Goal: Transaction & Acquisition: Book appointment/travel/reservation

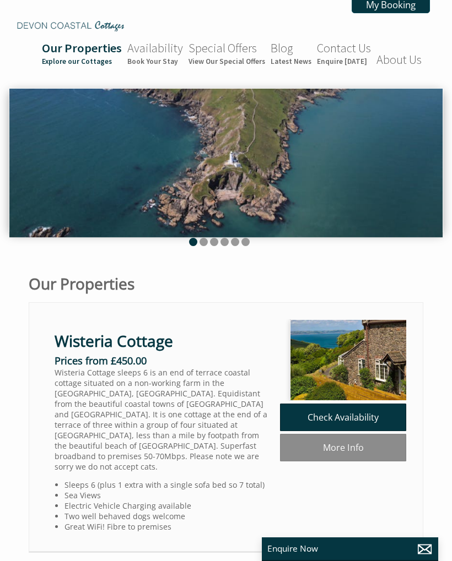
scroll to position [0, 10]
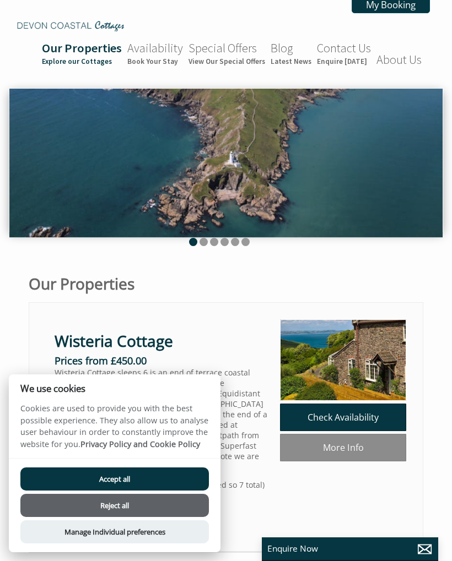
click at [126, 475] on button "Accept all" at bounding box center [114, 479] width 188 height 23
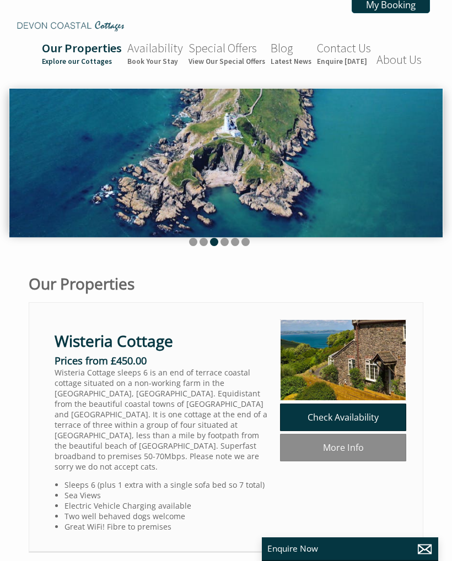
click at [163, 51] on link "Availability Book Your Stay" at bounding box center [155, 53] width 56 height 26
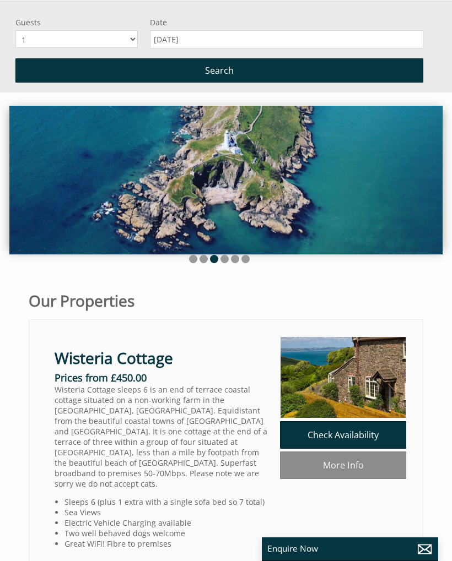
scroll to position [91, 0]
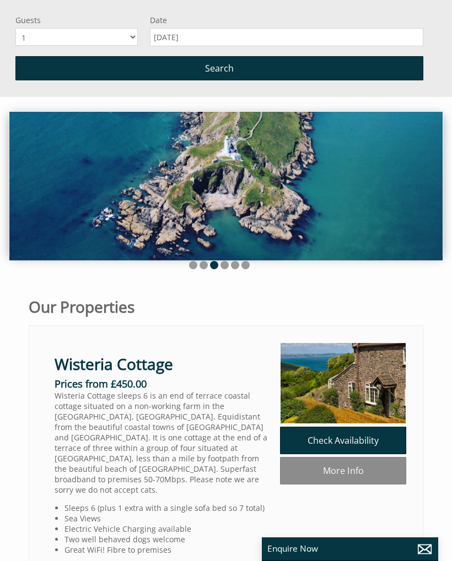
click at [134, 35] on select "1 2 3 4 5 6 7 8 9 10" at bounding box center [76, 37] width 122 height 18
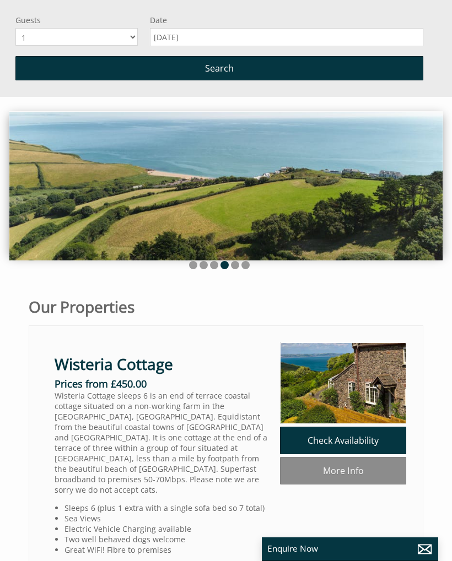
select select "7"
click at [192, 37] on input "[DATE]" at bounding box center [286, 37] width 273 height 18
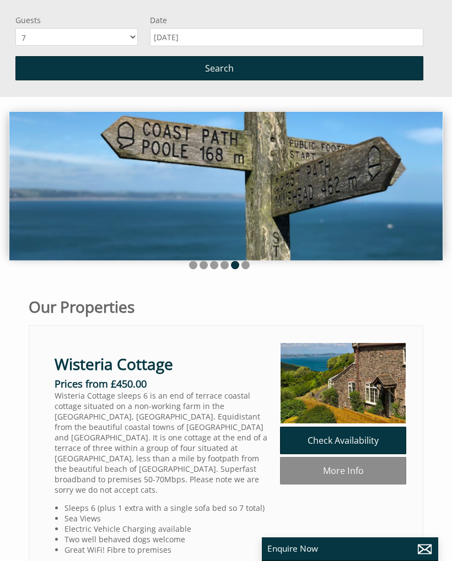
click at [248, 36] on input "[DATE]" at bounding box center [286, 37] width 273 height 18
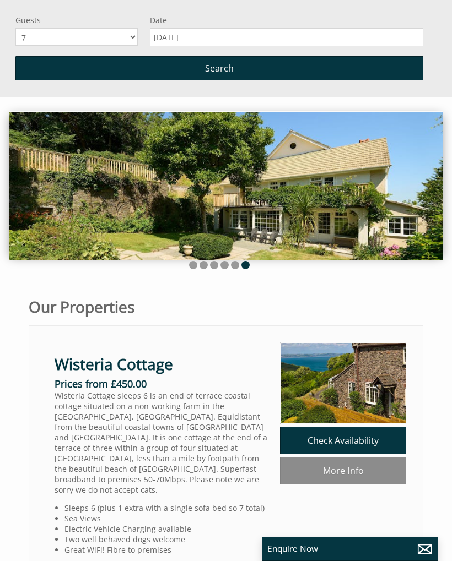
click at [202, 25] on label "Date" at bounding box center [286, 20] width 273 height 10
click at [202, 28] on input "[DATE]" at bounding box center [286, 37] width 273 height 18
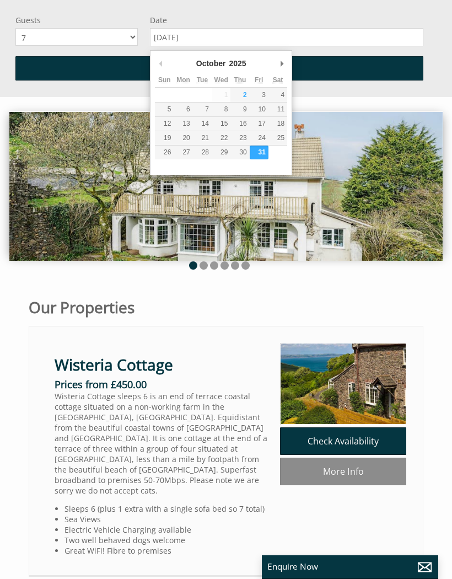
type input "[DATE]"
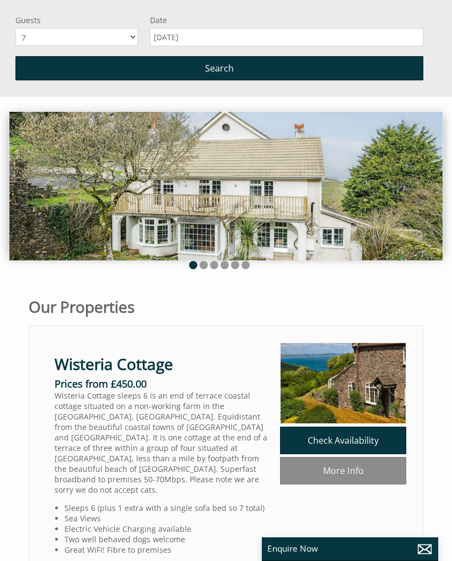
click at [229, 74] on span "Search" at bounding box center [219, 68] width 29 height 12
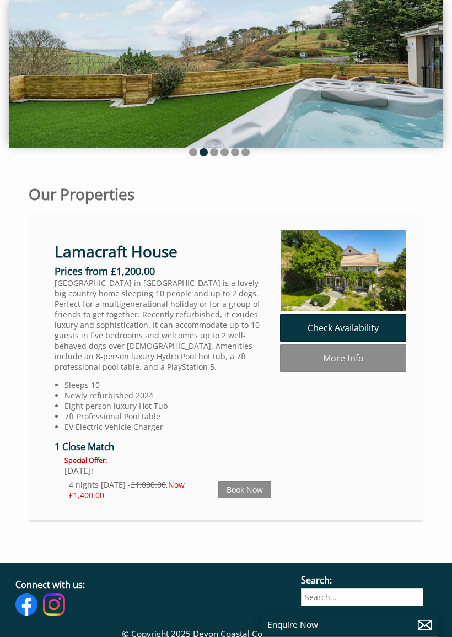
scroll to position [90, 0]
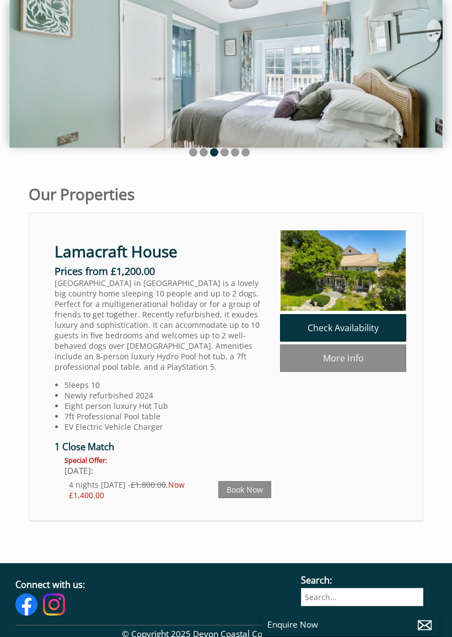
click at [357, 329] on link "Check Availability" at bounding box center [343, 328] width 126 height 28
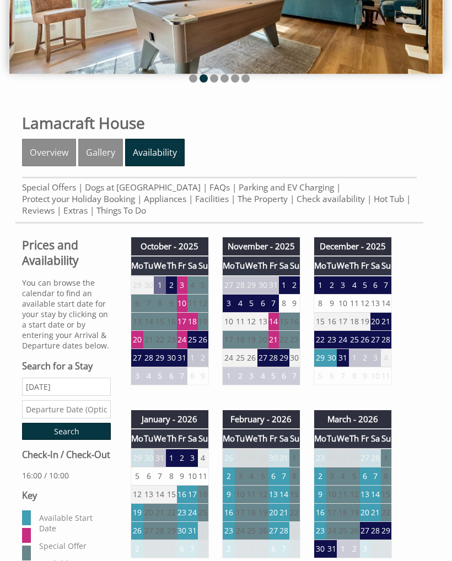
scroll to position [163, 0]
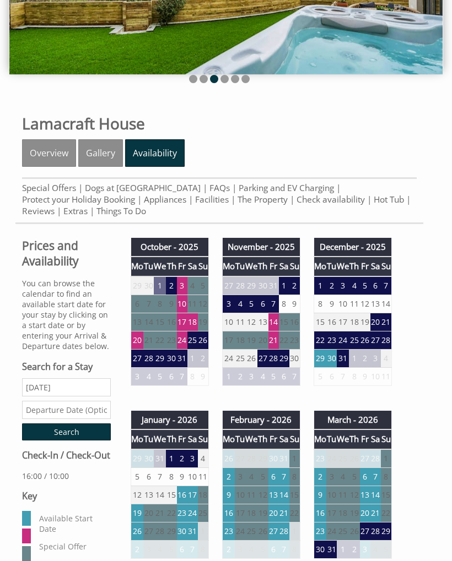
click at [140, 366] on td "27" at bounding box center [137, 358] width 13 height 18
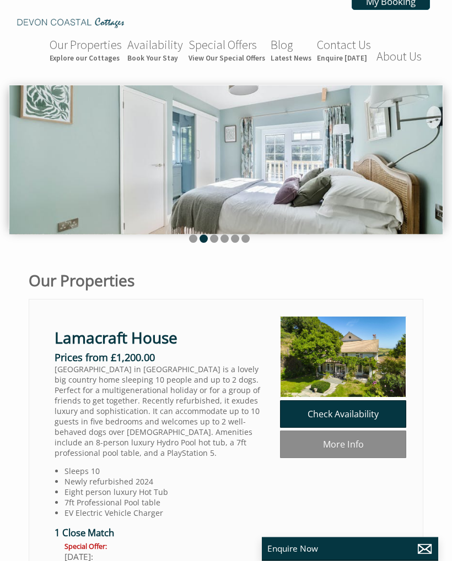
scroll to position [3, 0]
click at [349, 356] on img at bounding box center [343, 357] width 126 height 82
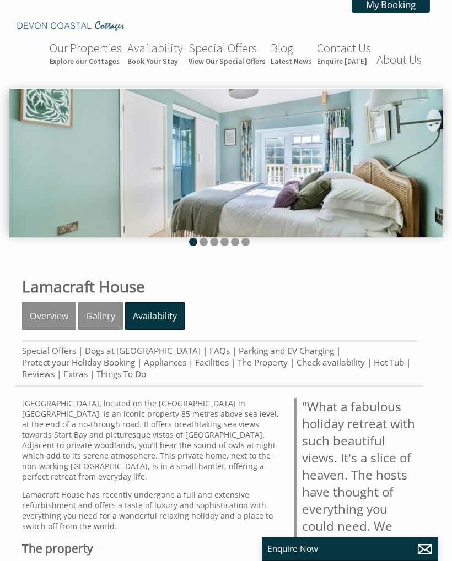
click at [106, 318] on link "Gallery" at bounding box center [100, 317] width 45 height 28
click at [47, 322] on link "Overview" at bounding box center [49, 317] width 54 height 28
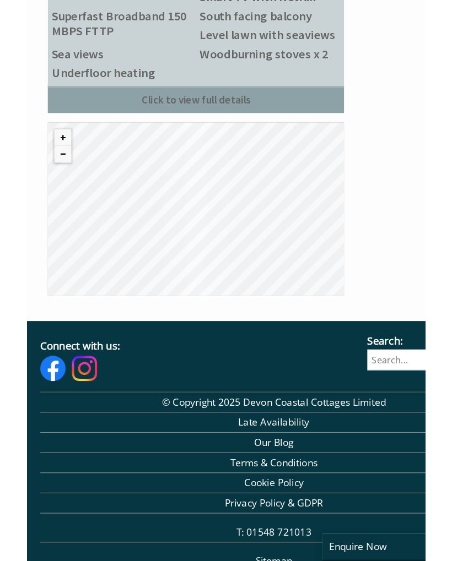
scroll to position [1771, 0]
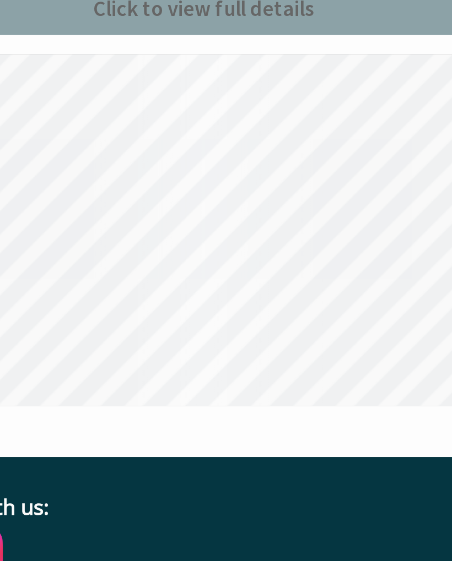
click at [92, 241] on div "© MapTiler © OpenStreetMap contributors" at bounding box center [151, 317] width 258 height 152
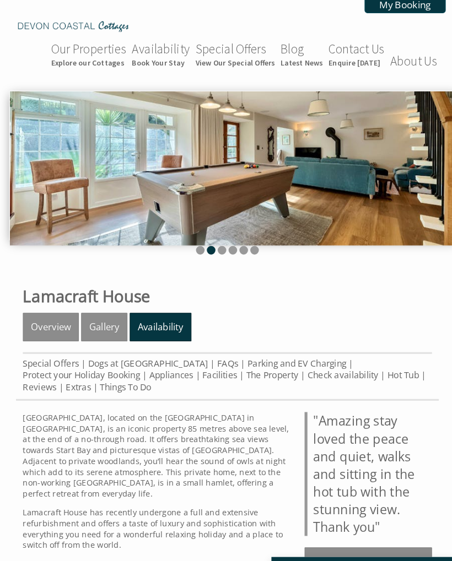
scroll to position [0, 0]
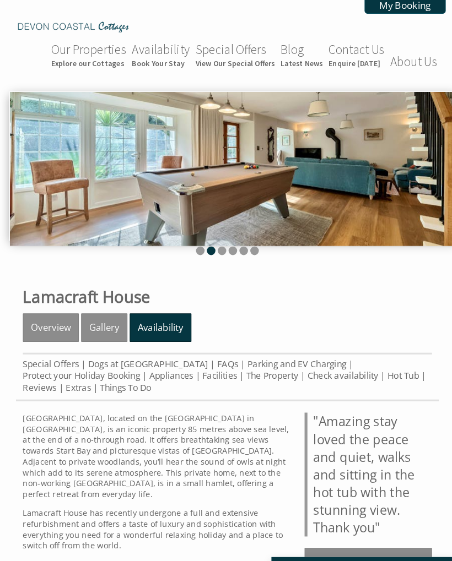
click at [48, 326] on link "Overview" at bounding box center [49, 317] width 54 height 28
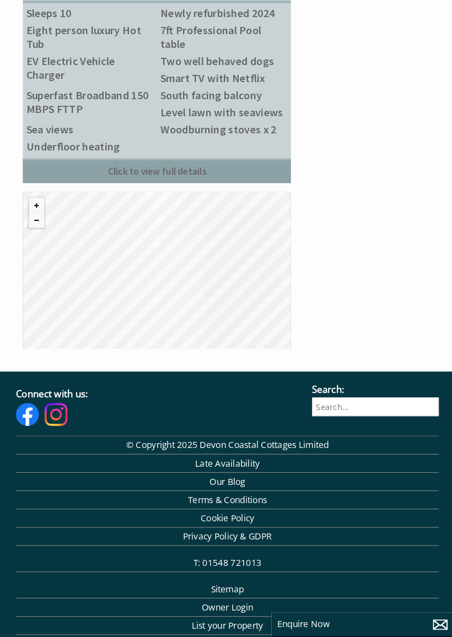
scroll to position [1805, 0]
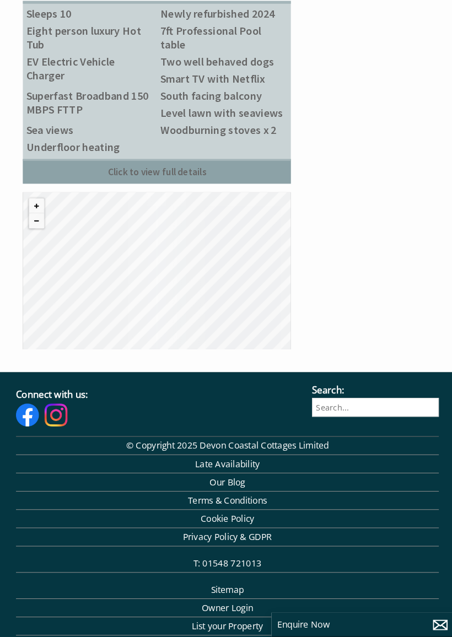
click at [121, 284] on div "© MapTiler © OpenStreetMap contributors" at bounding box center [151, 284] width 258 height 152
click at [34, 228] on button "Zoom in" at bounding box center [35, 221] width 14 height 14
click at [158, 304] on div "© MapTiler © OpenStreetMap contributors" at bounding box center [151, 284] width 258 height 152
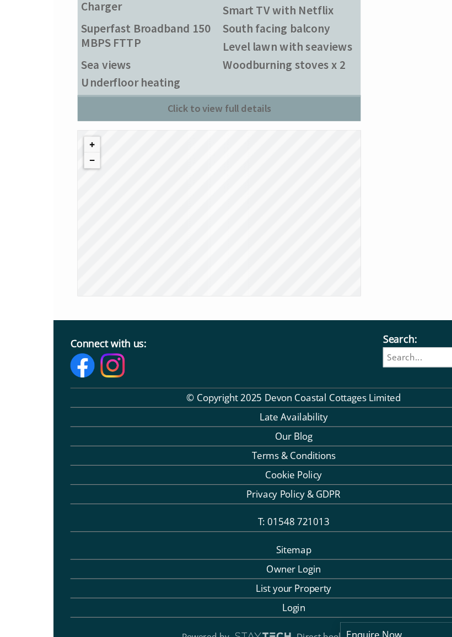
scroll to position [1850, 0]
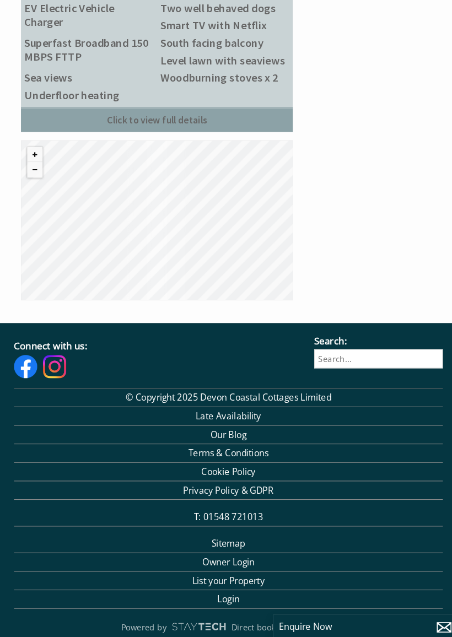
click at [179, 150] on link "Click to view full details" at bounding box center [151, 142] width 258 height 24
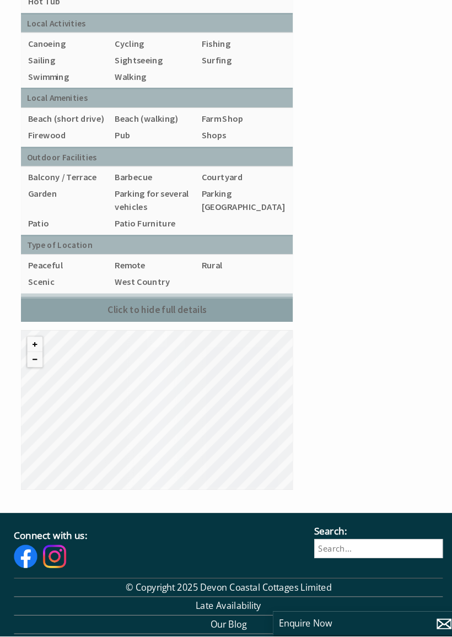
scroll to position [2437, 0]
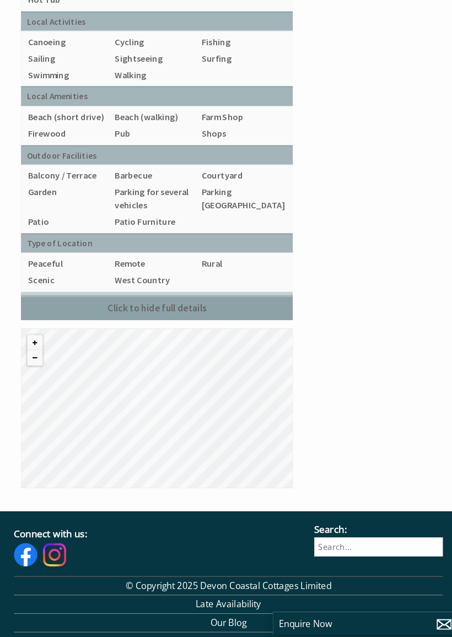
click at [153, 390] on div "© MapTiler © OpenStreetMap contributors" at bounding box center [151, 420] width 258 height 152
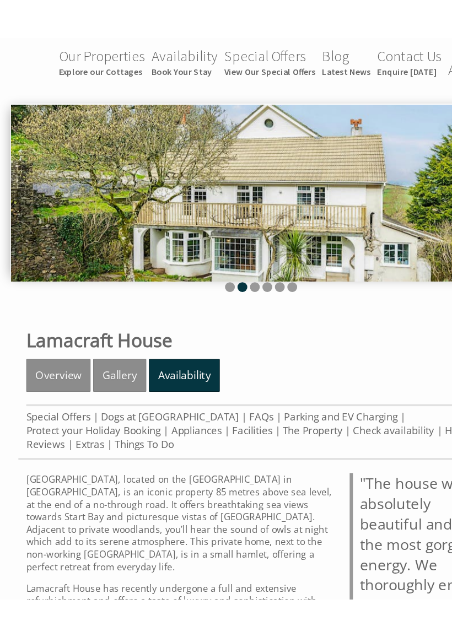
scroll to position [33, 0]
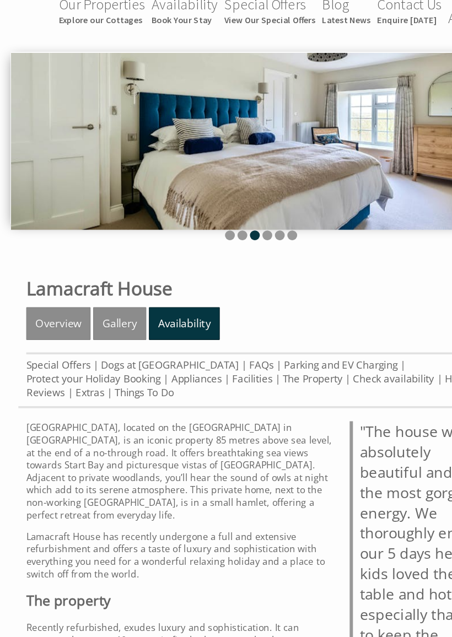
click at [49, 271] on link "Overview" at bounding box center [49, 284] width 54 height 28
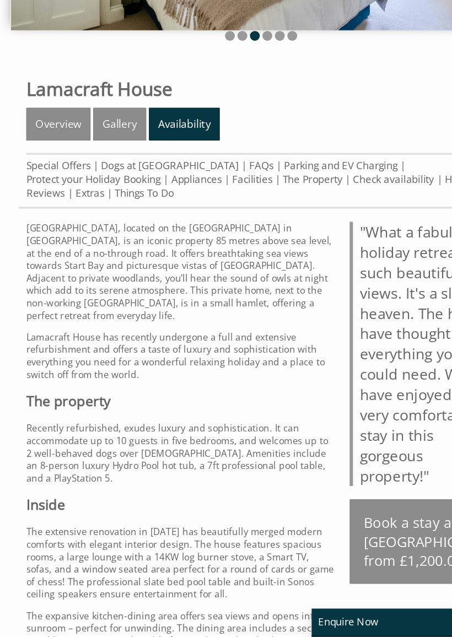
scroll to position [110, 0]
click at [61, 193] on link "Overview" at bounding box center [49, 207] width 54 height 28
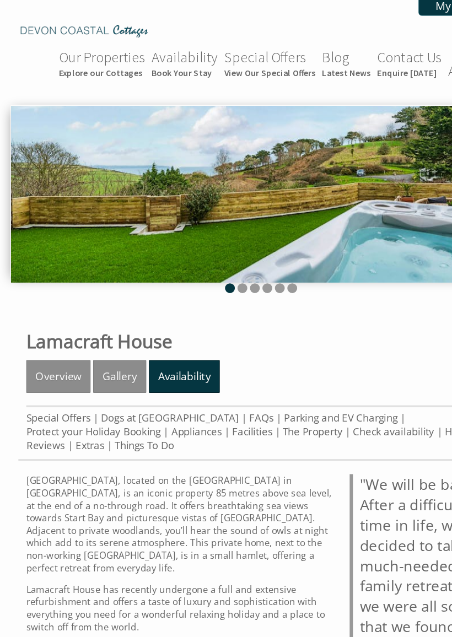
click at [58, 322] on link "Overview" at bounding box center [49, 317] width 54 height 28
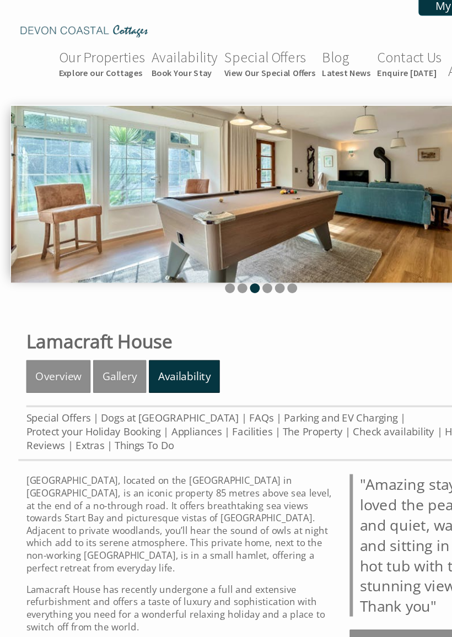
click at [369, 160] on img at bounding box center [225, 163] width 433 height 149
click at [339, 172] on img at bounding box center [225, 163] width 433 height 149
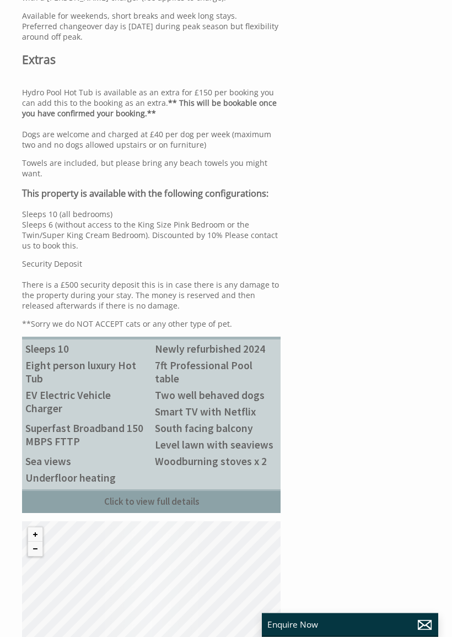
scroll to position [1492, 0]
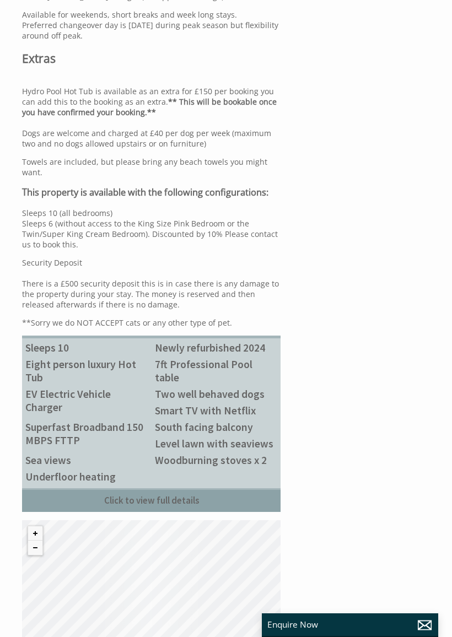
click at [192, 512] on link "Click to view full details" at bounding box center [151, 500] width 258 height 24
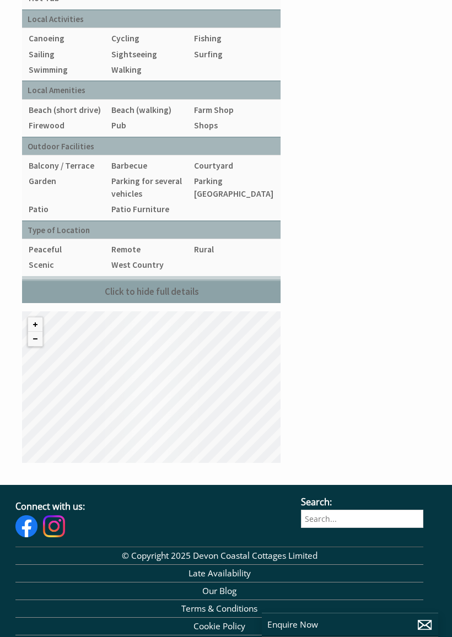
scroll to position [2469, 0]
click at [37, 328] on button "Zoom in" at bounding box center [35, 324] width 14 height 14
click at [42, 320] on div at bounding box center [35, 332] width 15 height 30
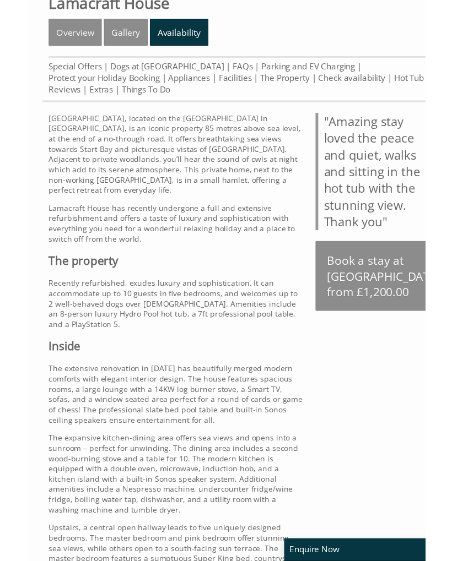
scroll to position [226, 0]
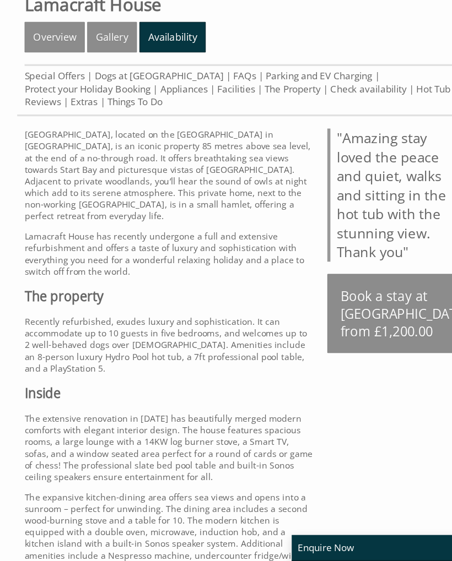
click at [165, 77] on link "Availability" at bounding box center [155, 91] width 60 height 28
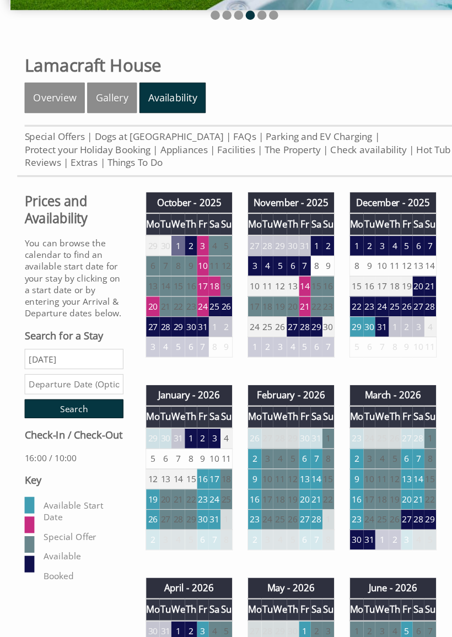
scroll to position [164, 0]
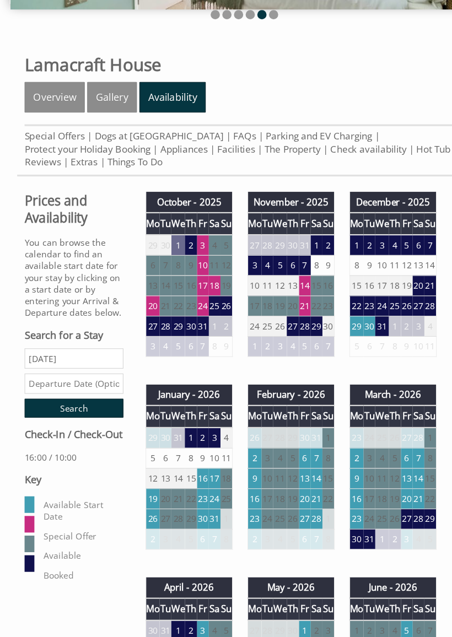
click at [81, 400] on input "text" at bounding box center [66, 409] width 89 height 18
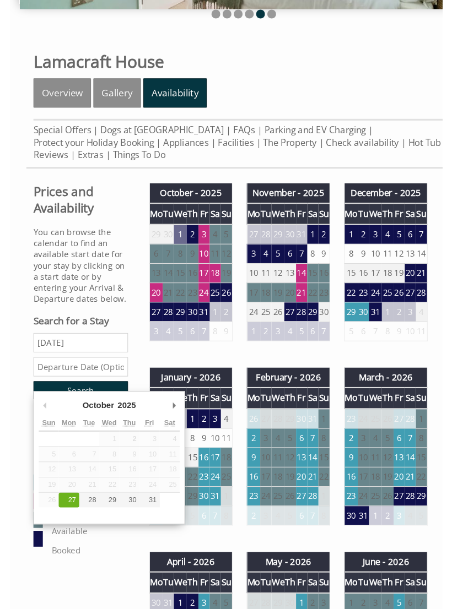
scroll to position [164, 0]
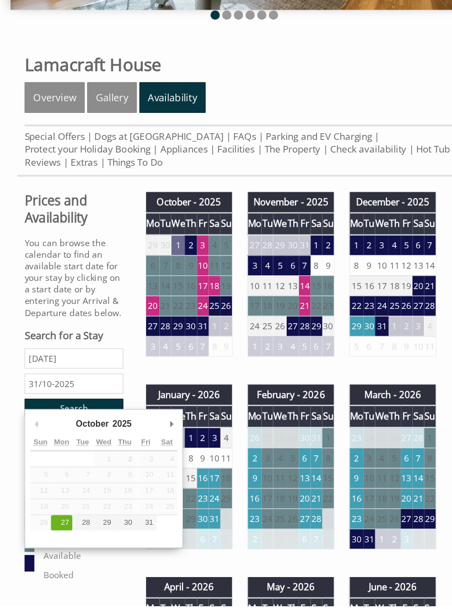
type input "[DATE]"
click at [66, 423] on input "Search" at bounding box center [66, 431] width 89 height 17
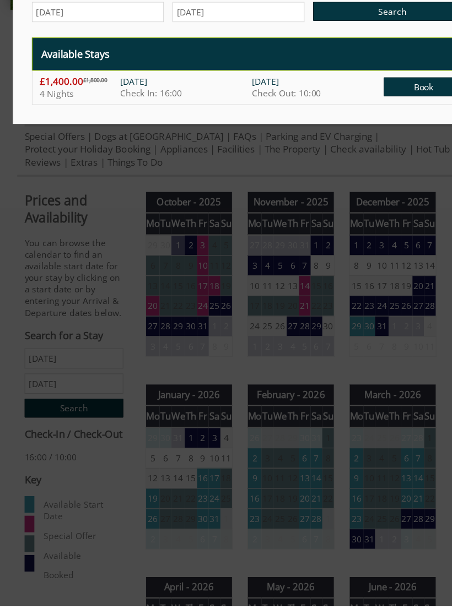
click at [127, 336] on div at bounding box center [226, 304] width 452 height 609
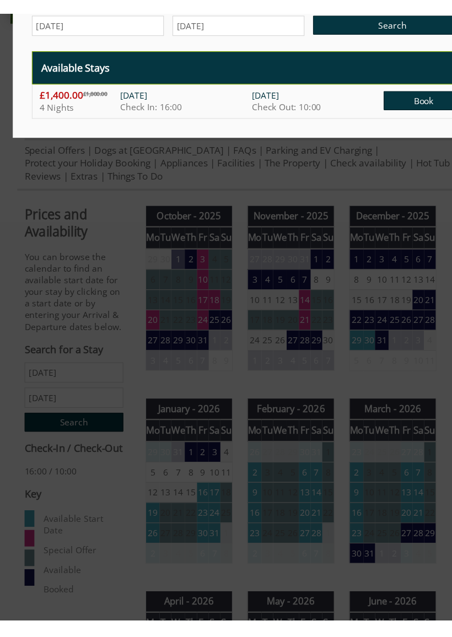
scroll to position [191, 0]
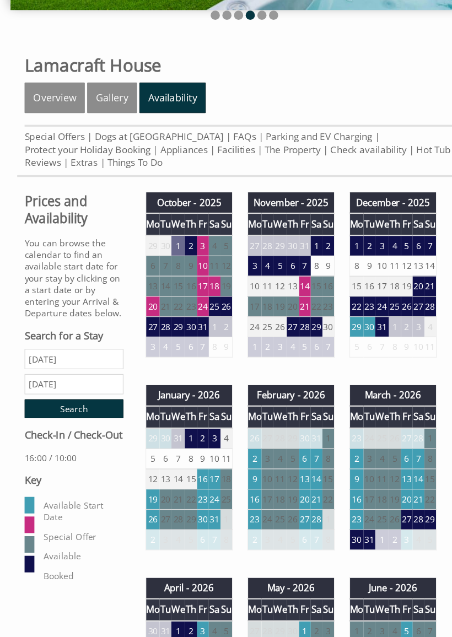
click at [74, 396] on input "Search" at bounding box center [66, 404] width 89 height 17
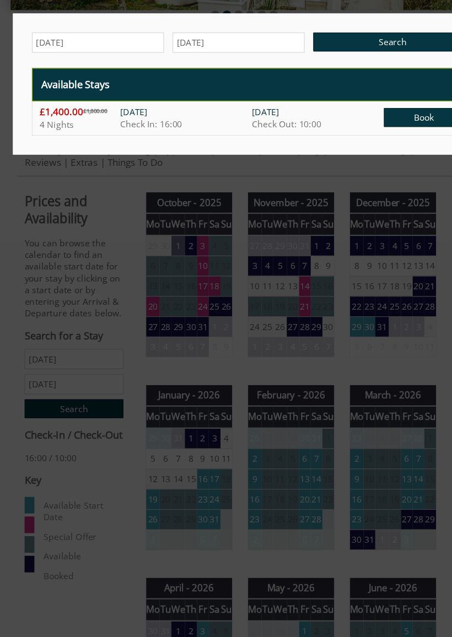
click at [357, 67] on input "Search" at bounding box center [352, 75] width 142 height 17
click at [137, 304] on div at bounding box center [226, 318] width 452 height 637
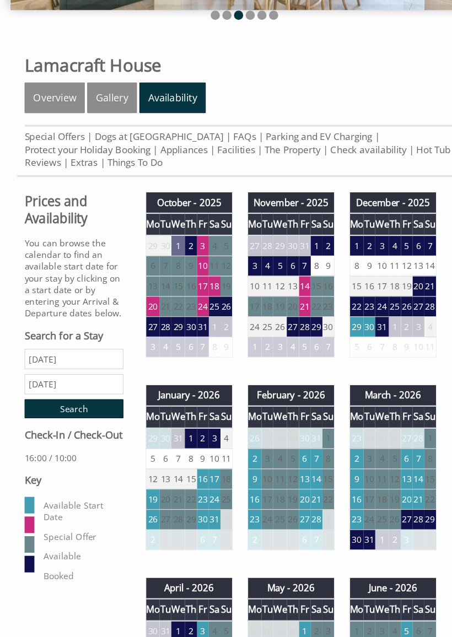
click at [139, 321] on td "27" at bounding box center [137, 330] width 13 height 18
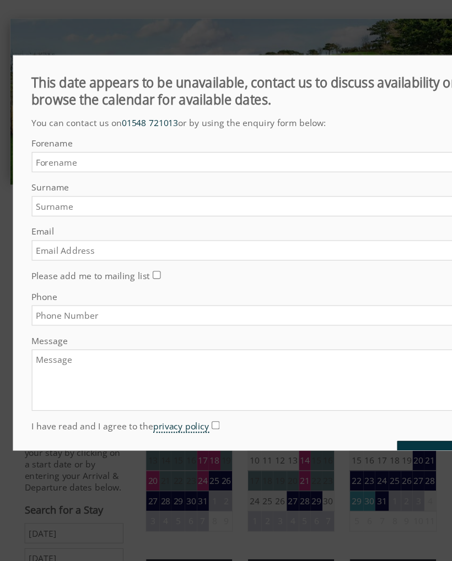
scroll to position [0, 0]
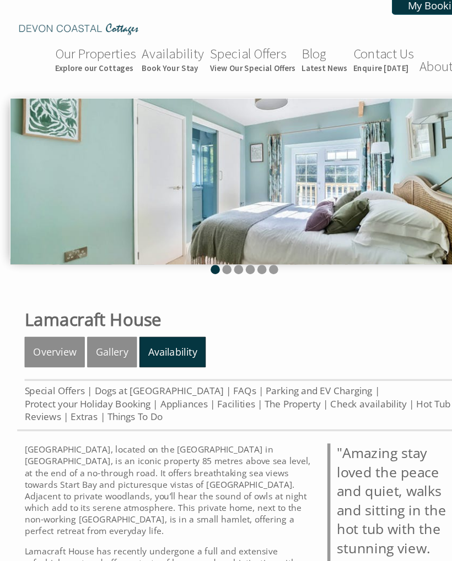
scroll to position [226, 0]
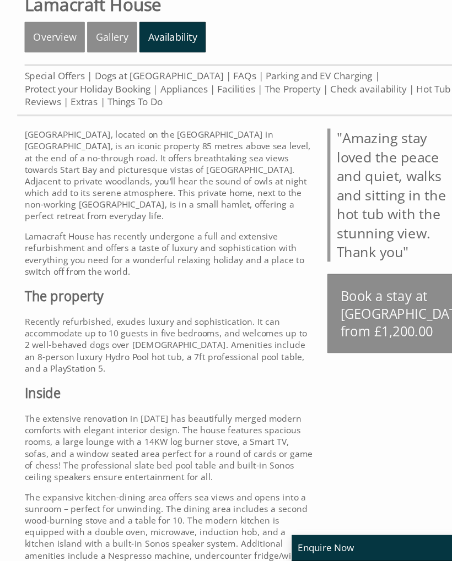
click at [155, 77] on link "Availability" at bounding box center [155, 91] width 60 height 28
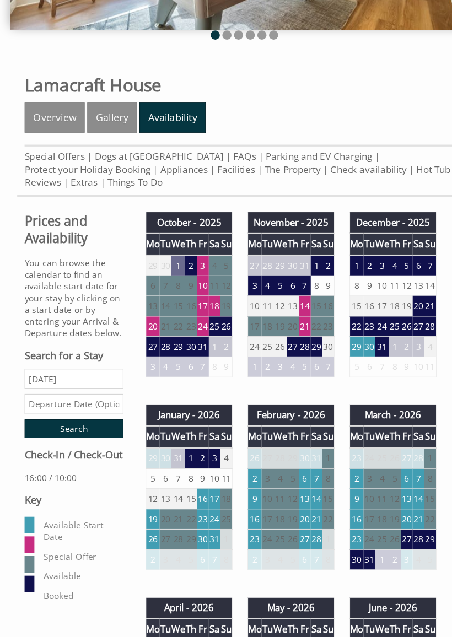
scroll to position [147, 0]
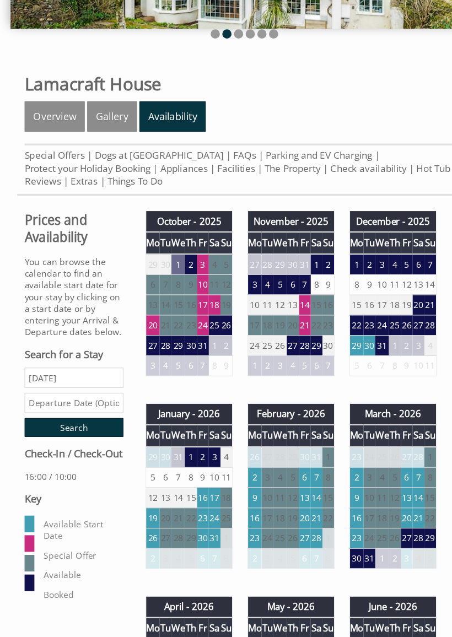
click at [138, 366] on td "27" at bounding box center [137, 375] width 13 height 18
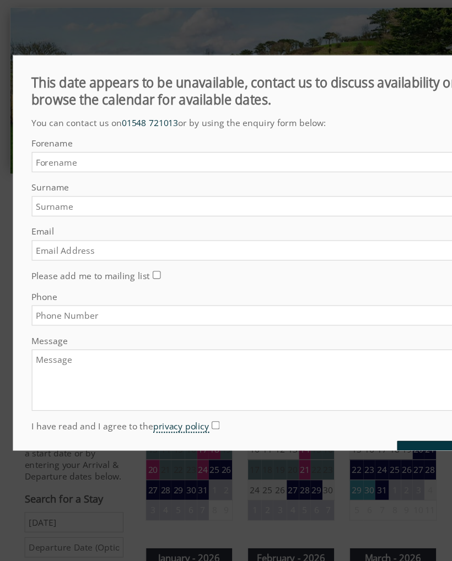
scroll to position [80, 0]
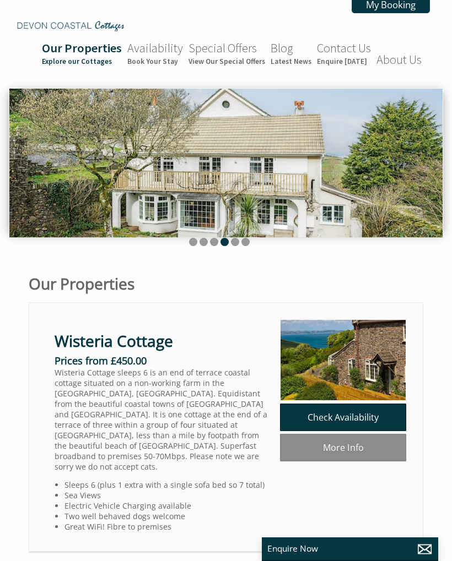
click at [166, 56] on link "Availability Book Your Stay" at bounding box center [155, 53] width 56 height 26
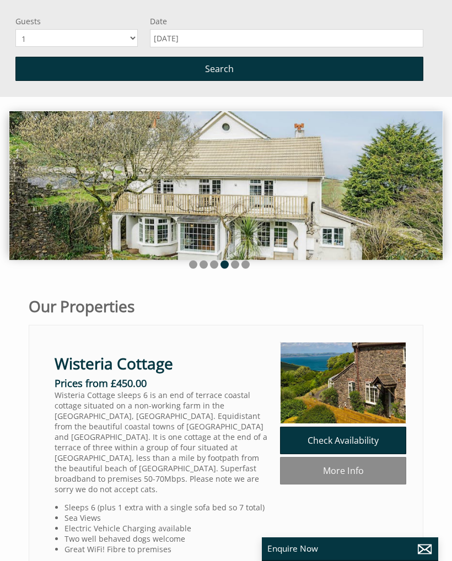
scroll to position [91, 0]
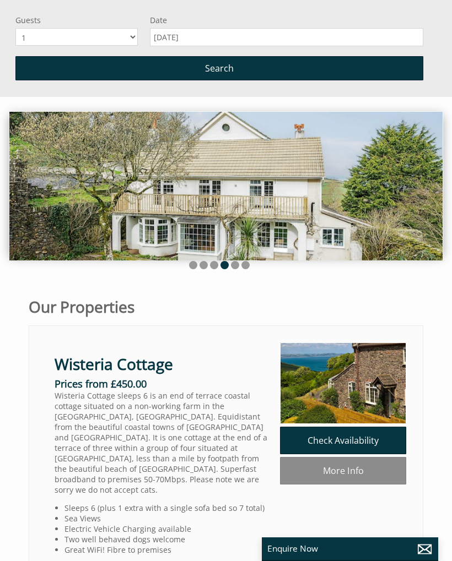
click at [132, 38] on select "1 2 3 4 5 6 7 8 9 10" at bounding box center [76, 37] width 122 height 18
select select "7"
click at [181, 35] on input "[DATE]" at bounding box center [286, 37] width 273 height 18
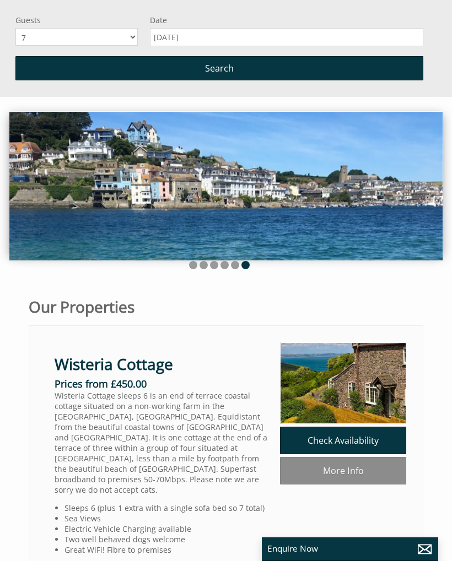
click at [222, 38] on input "[DATE]" at bounding box center [286, 37] width 273 height 18
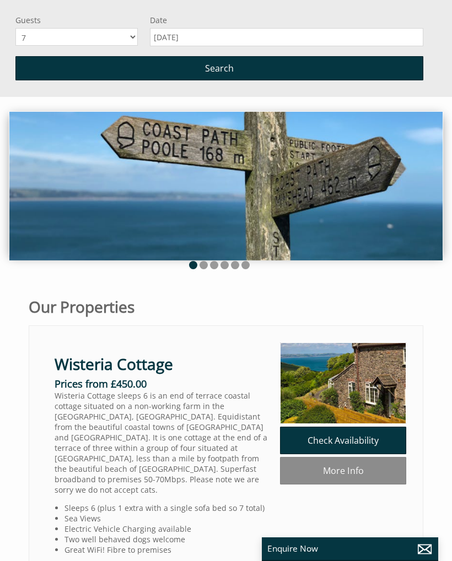
click at [180, 35] on input "[DATE]" at bounding box center [286, 37] width 273 height 18
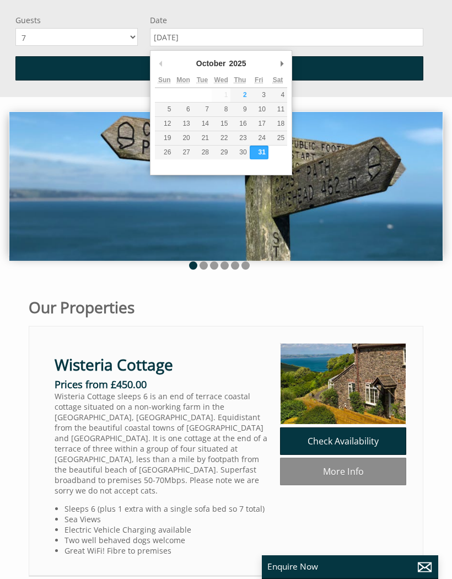
type input "[DATE]"
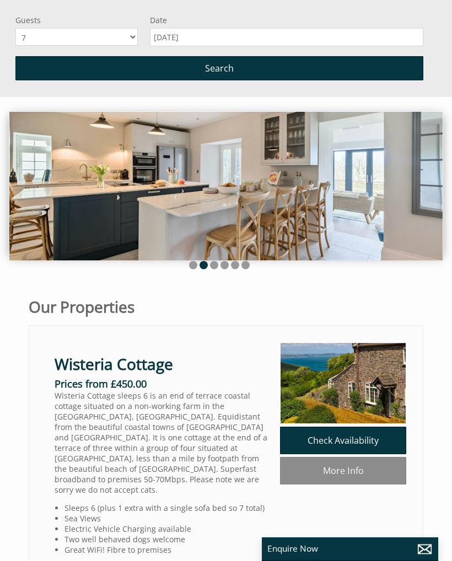
click at [226, 71] on span "Search" at bounding box center [219, 68] width 29 height 12
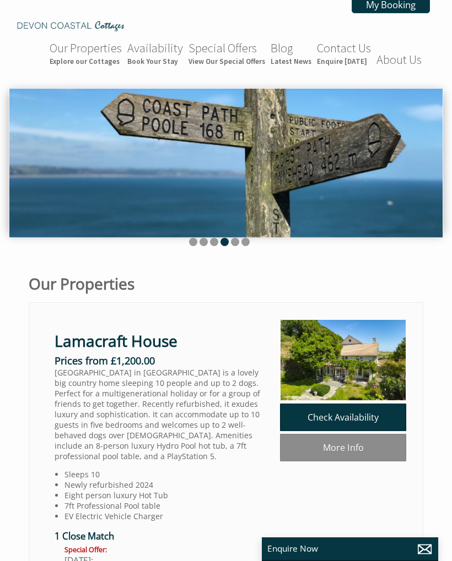
select select "7"
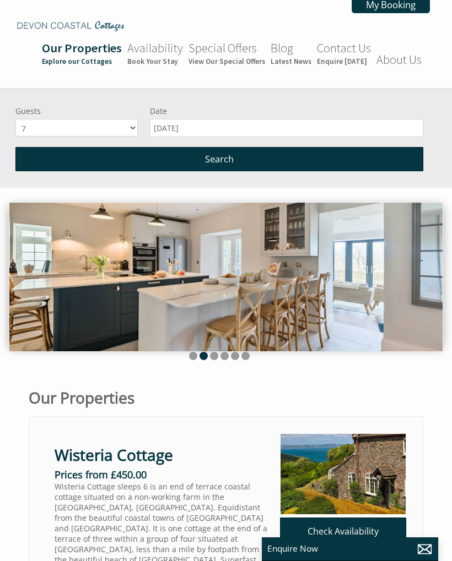
click at [224, 161] on span "Search" at bounding box center [219, 159] width 29 height 12
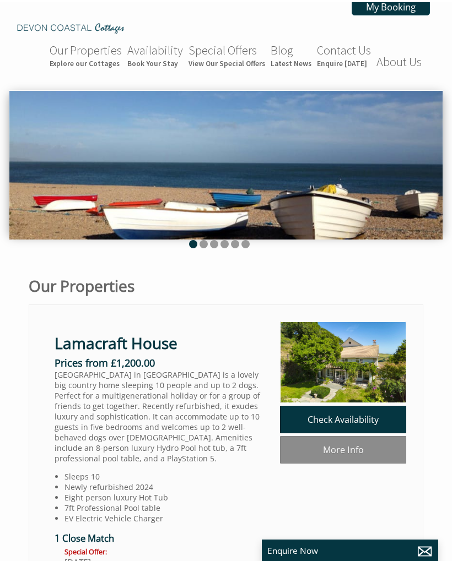
select select "7"
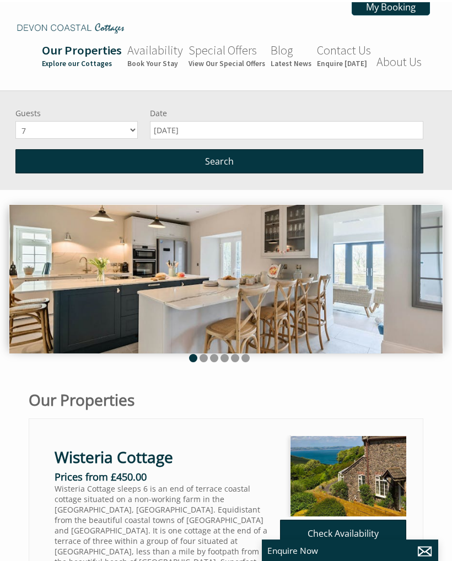
scroll to position [0, 10]
